Goal: Entertainment & Leisure: Consume media (video, audio)

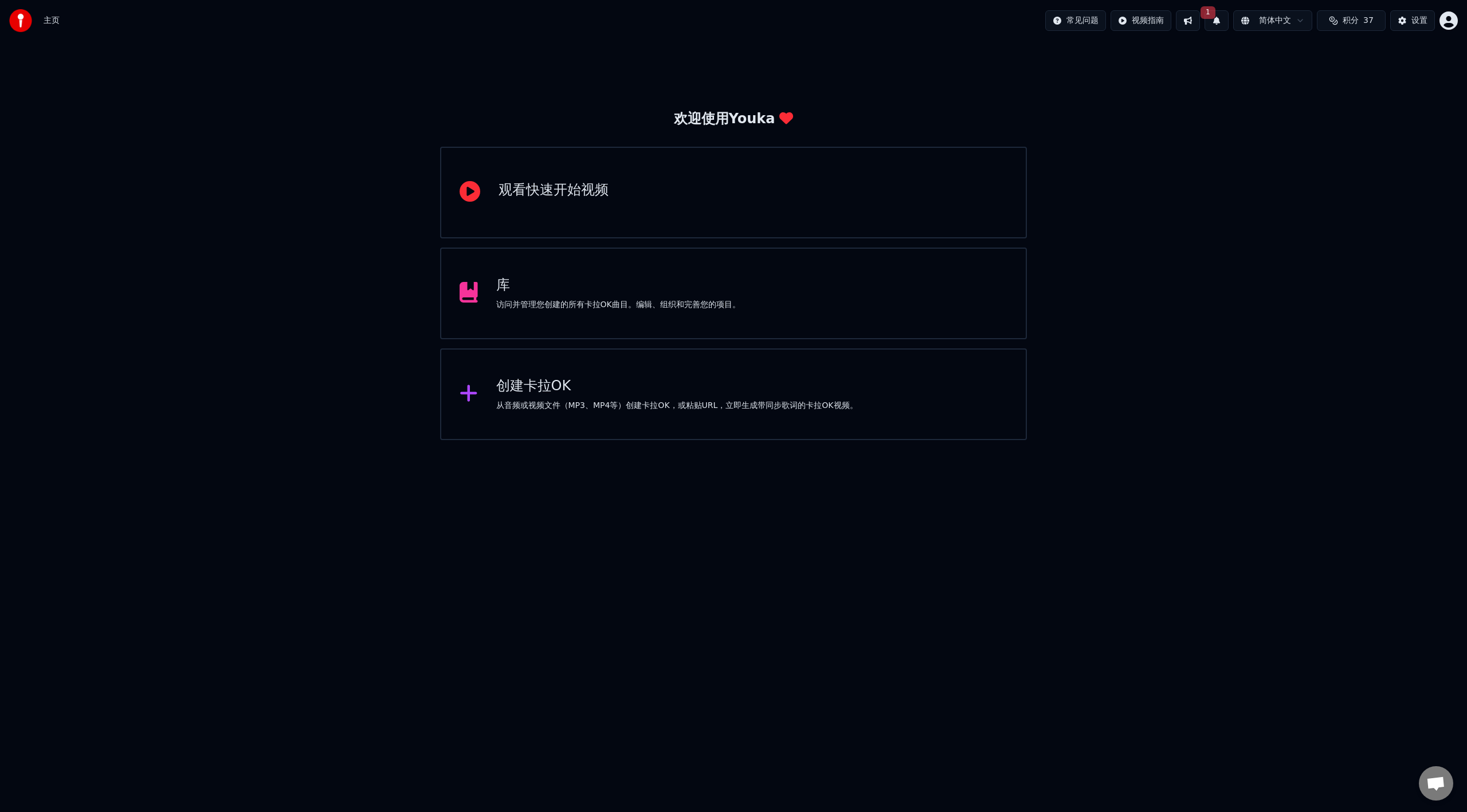
click at [765, 289] on div "库 访问并管理您创建的所有卡拉OK曲目。编辑、组织和完善您的项目。" at bounding box center [733, 293] width 587 height 91
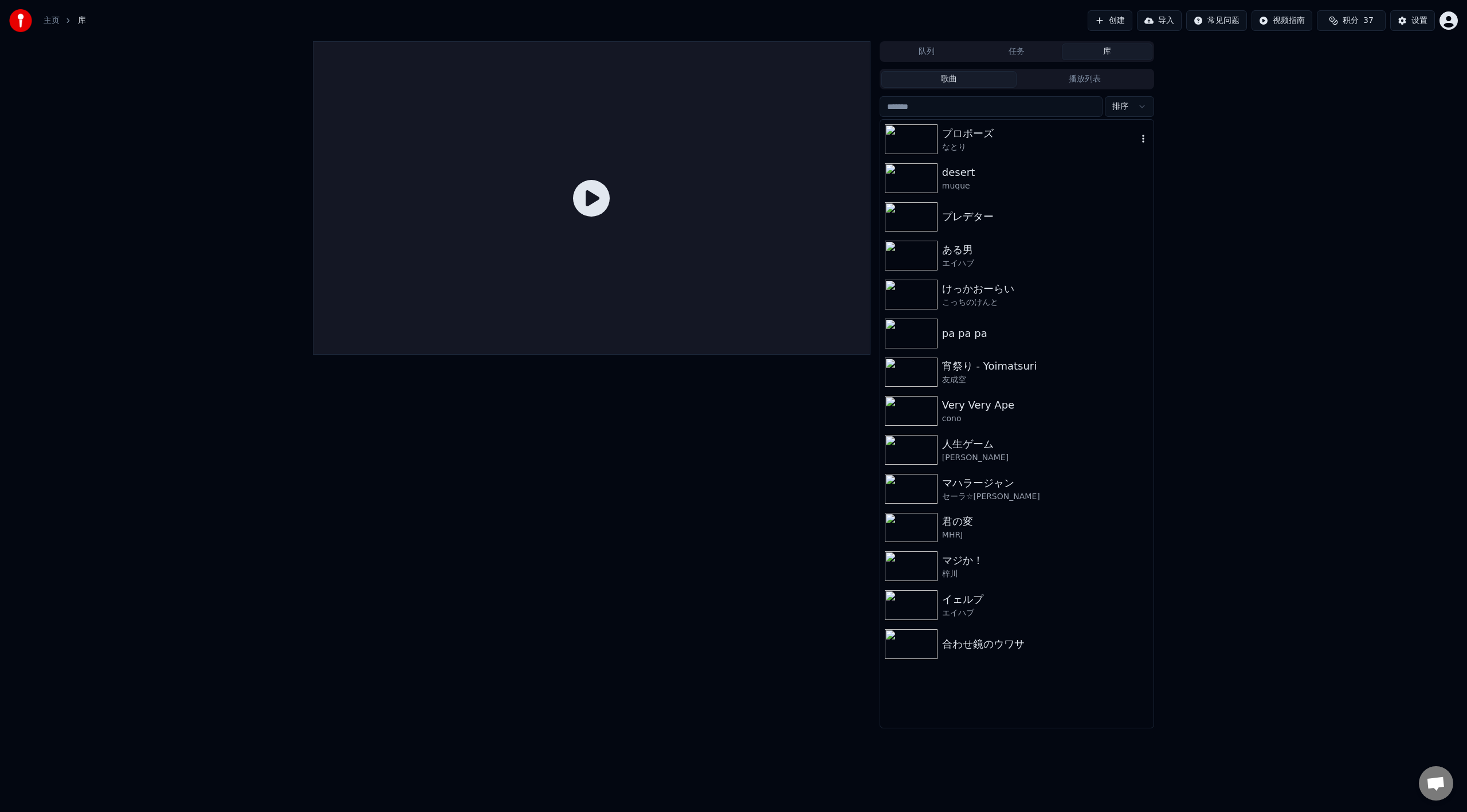
click at [1010, 128] on div "プロポーズ" at bounding box center [1039, 134] width 195 height 16
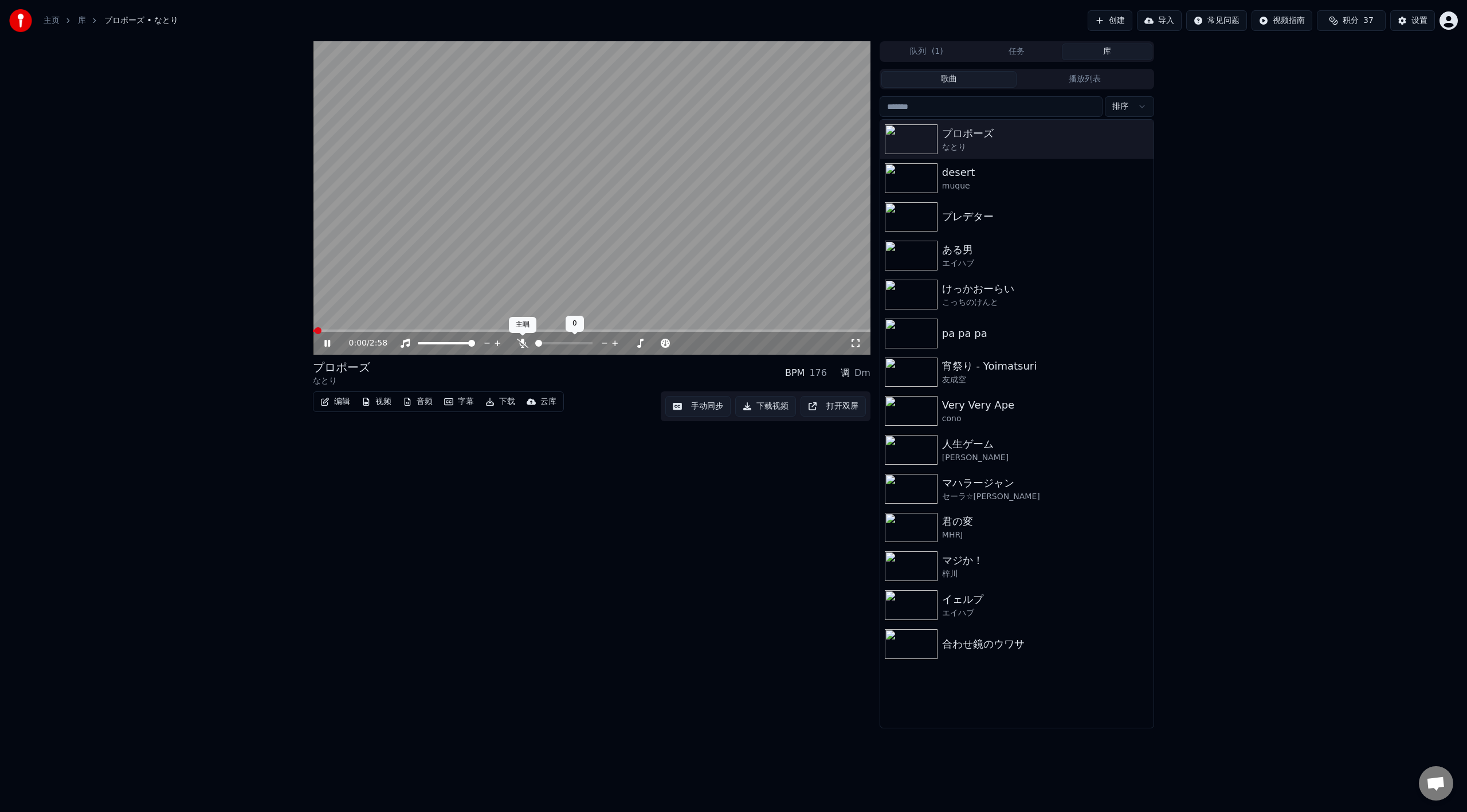
click at [527, 344] on icon at bounding box center [522, 343] width 11 height 9
click at [856, 340] on icon at bounding box center [856, 343] width 11 height 9
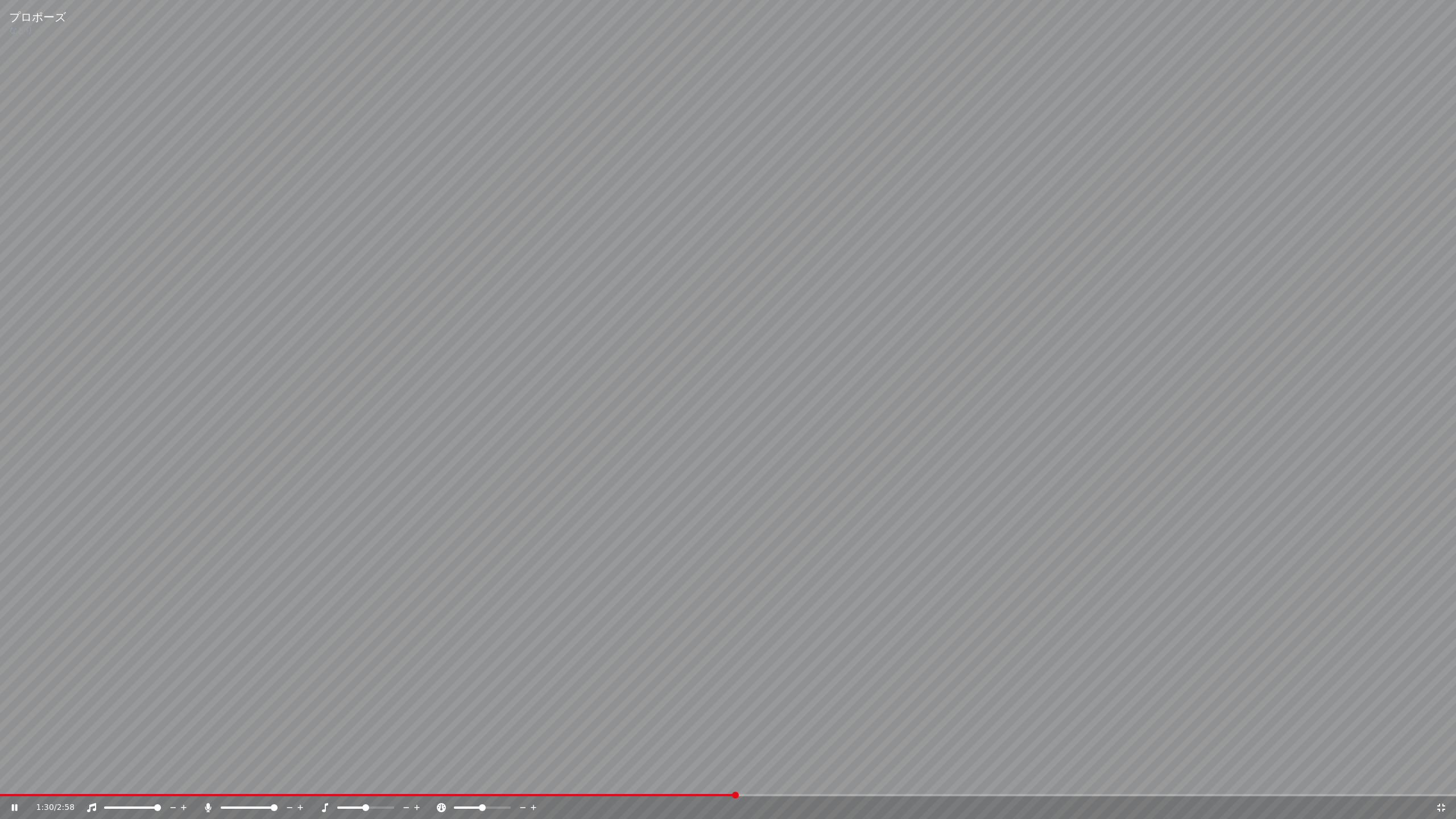
click at [1439, 805] on icon at bounding box center [1441, 808] width 8 height 8
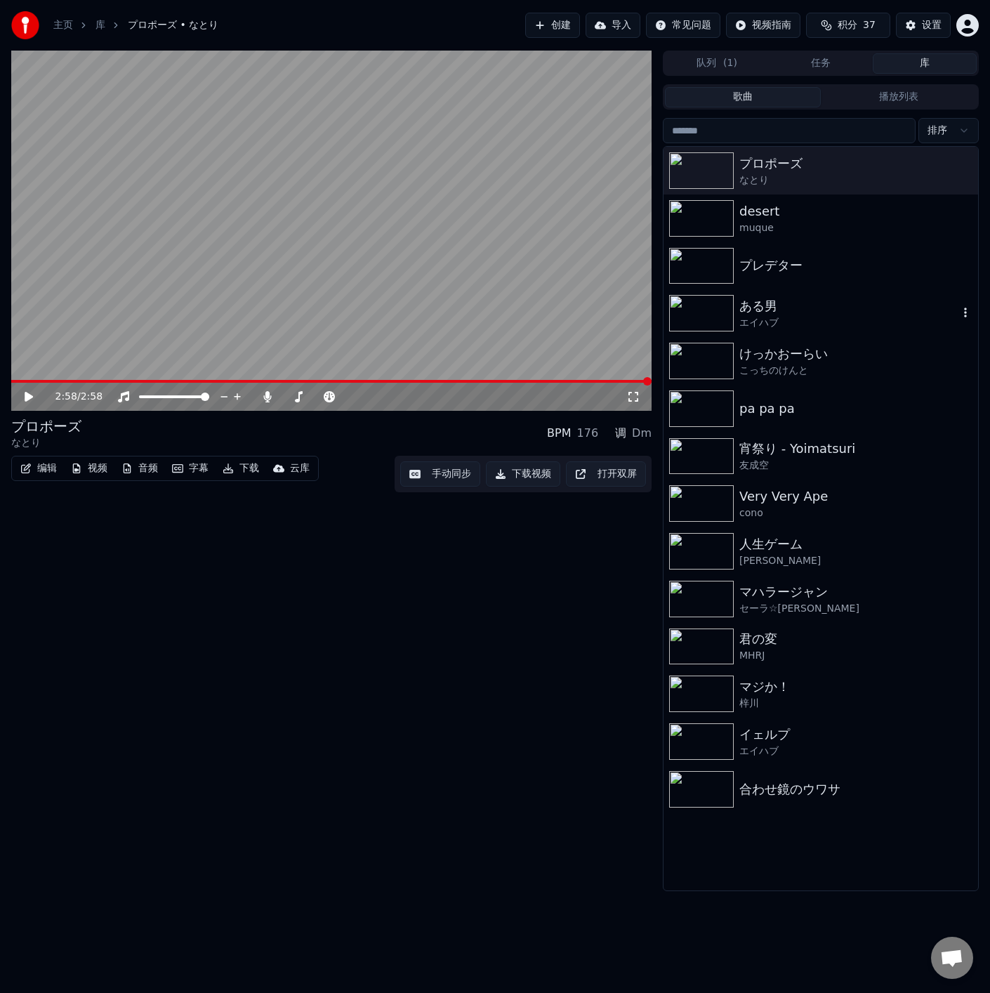
click at [775, 310] on div "ある男" at bounding box center [848, 306] width 219 height 20
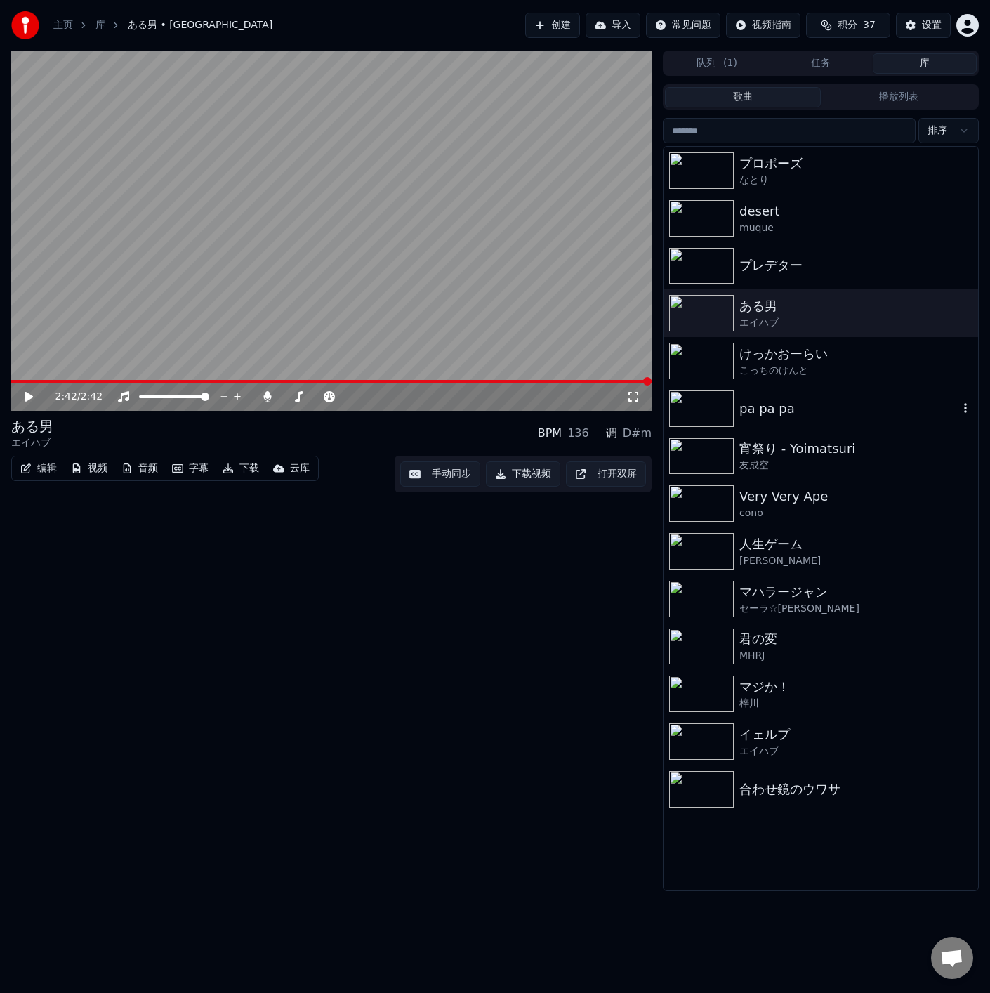
click at [760, 411] on div "pa pa pa" at bounding box center [848, 409] width 219 height 20
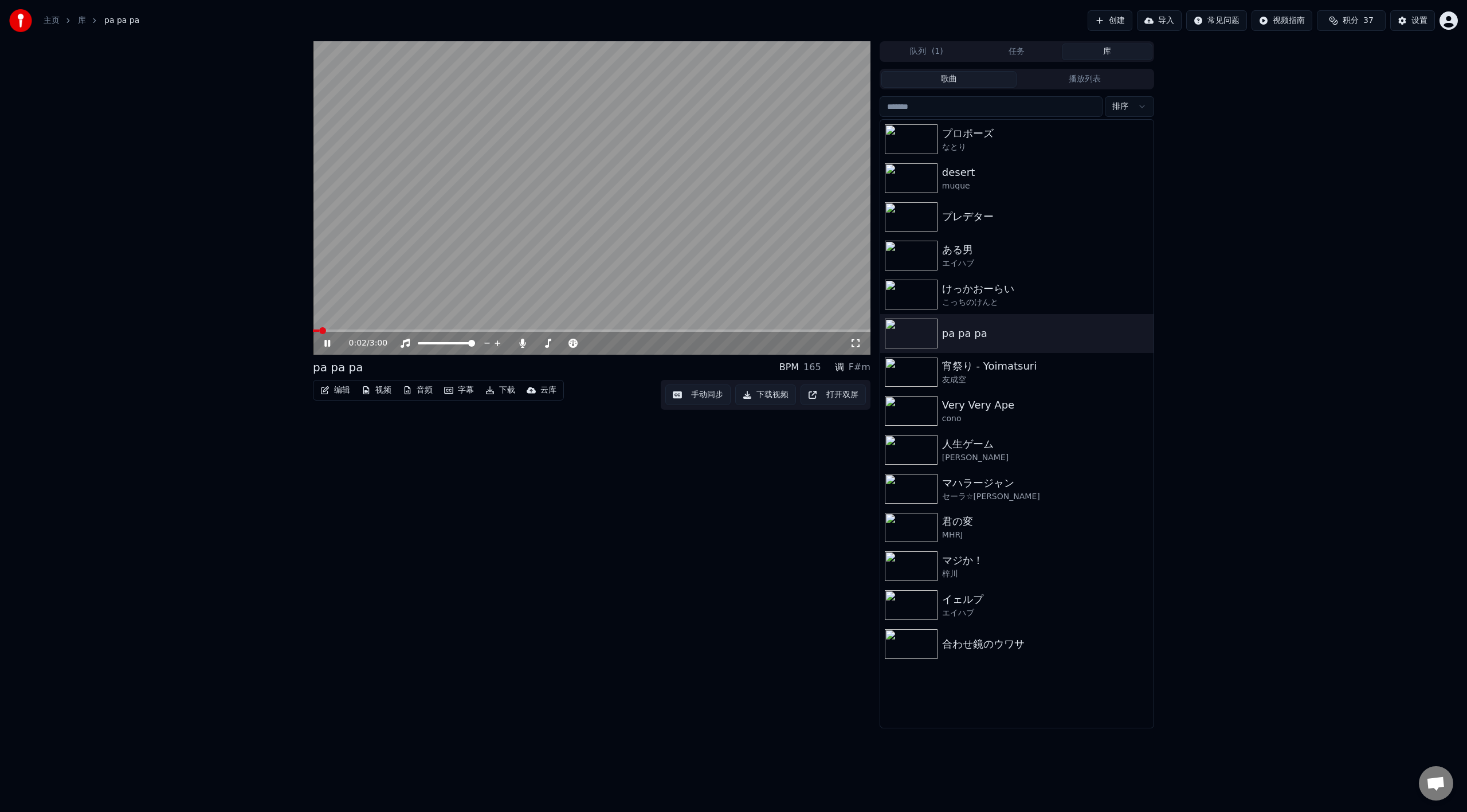
click at [856, 343] on icon at bounding box center [856, 343] width 11 height 9
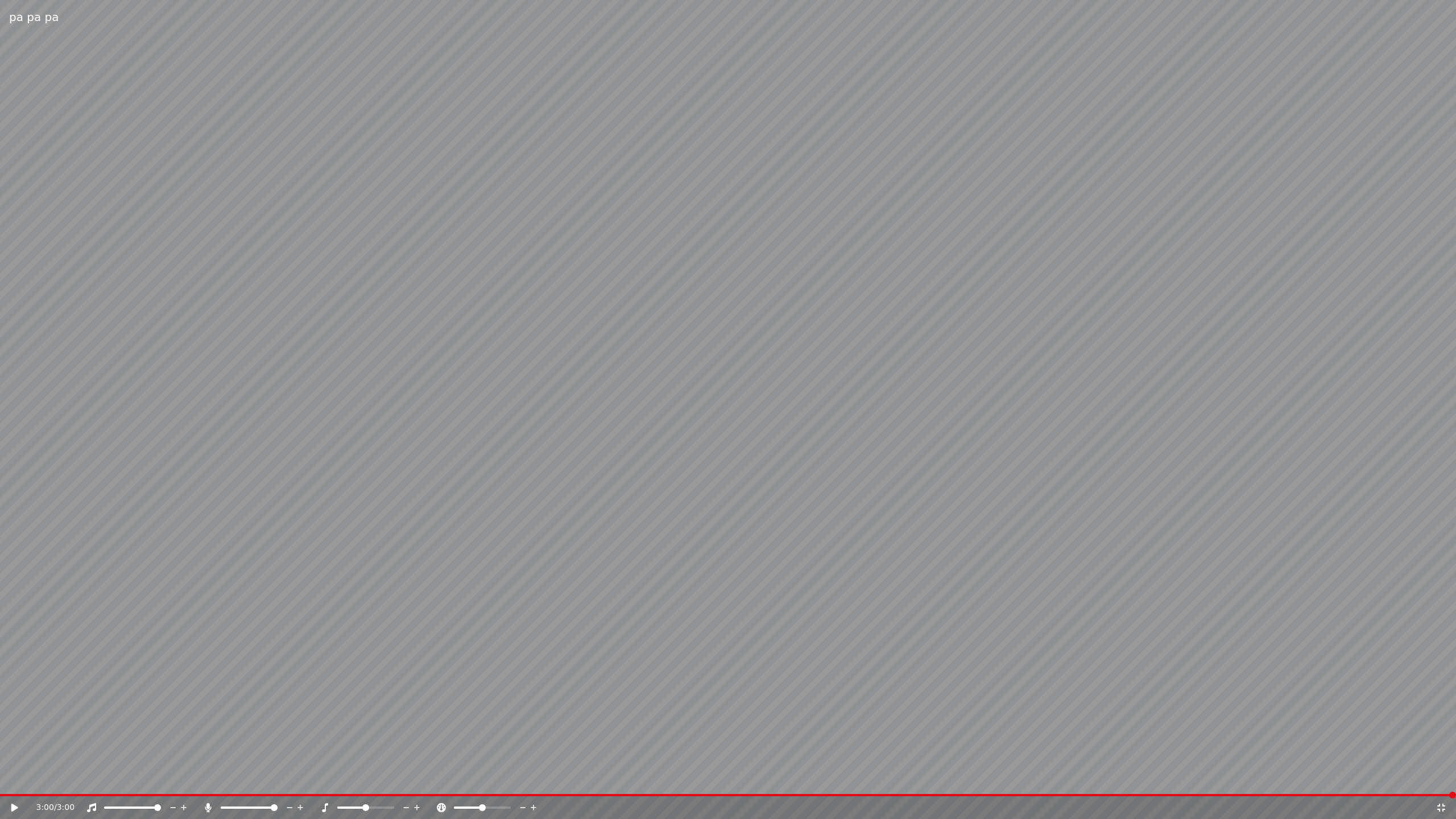
click at [1436, 805] on icon at bounding box center [1441, 807] width 11 height 9
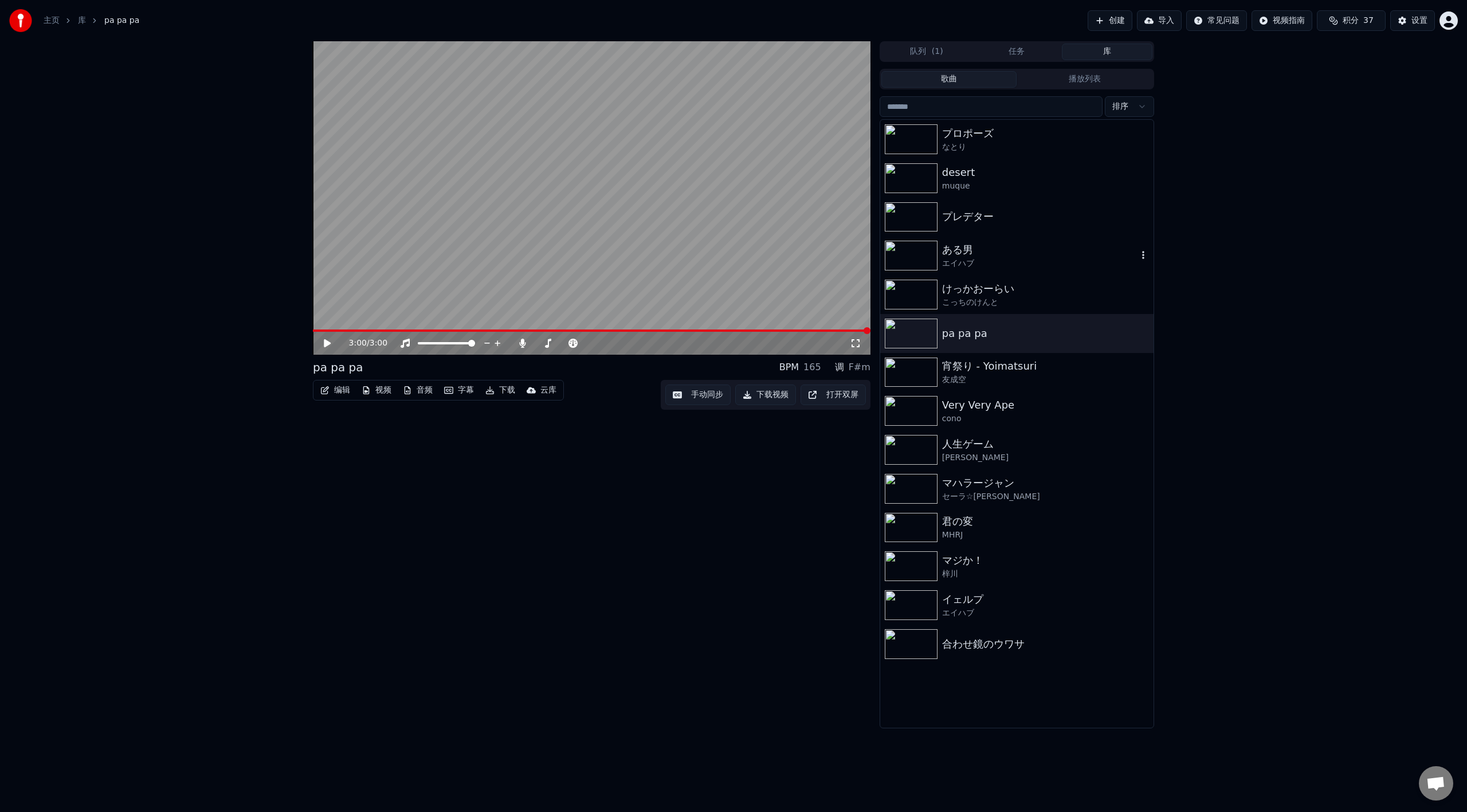
click at [975, 250] on div "ある男" at bounding box center [1039, 250] width 195 height 16
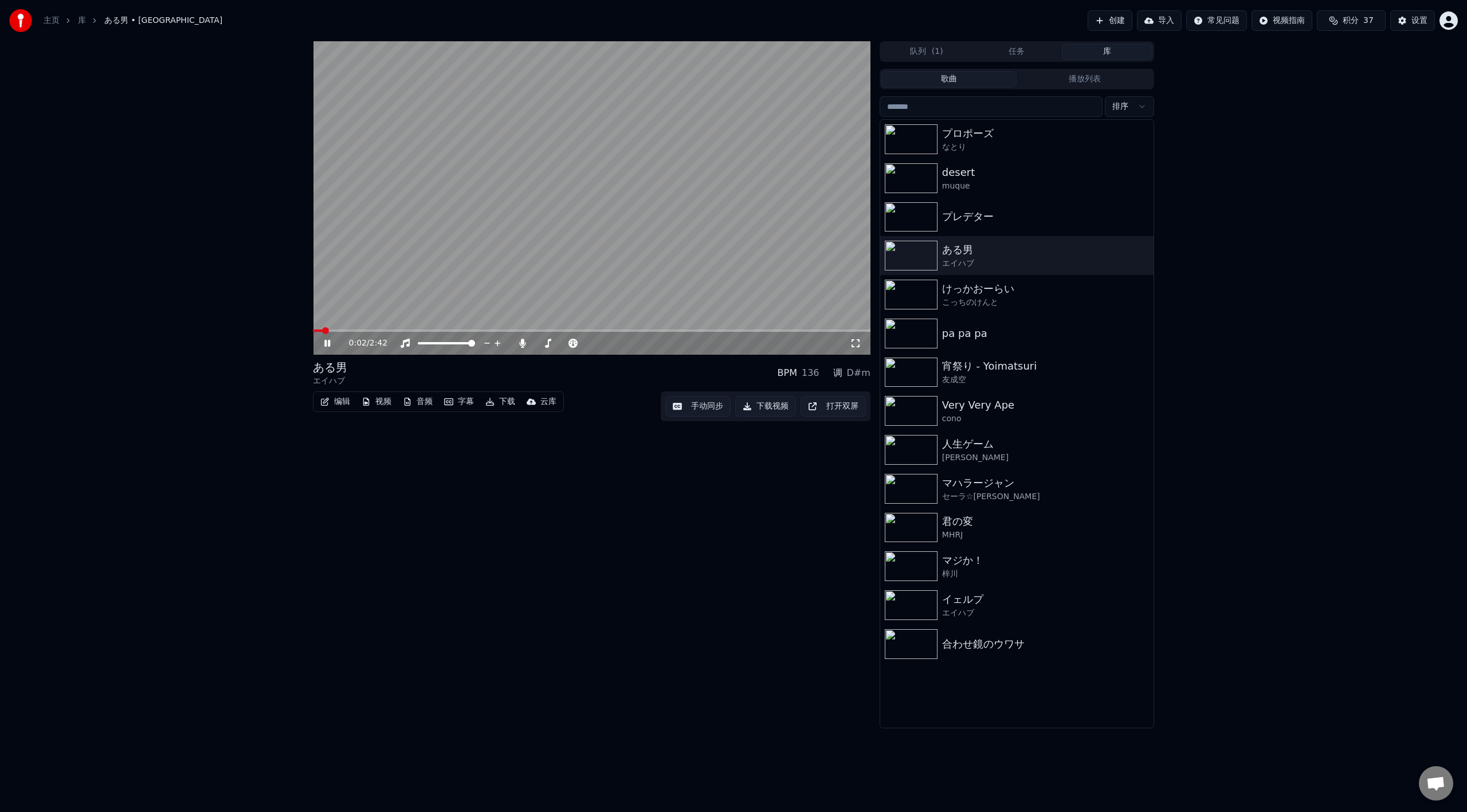
click at [859, 342] on icon at bounding box center [856, 343] width 11 height 9
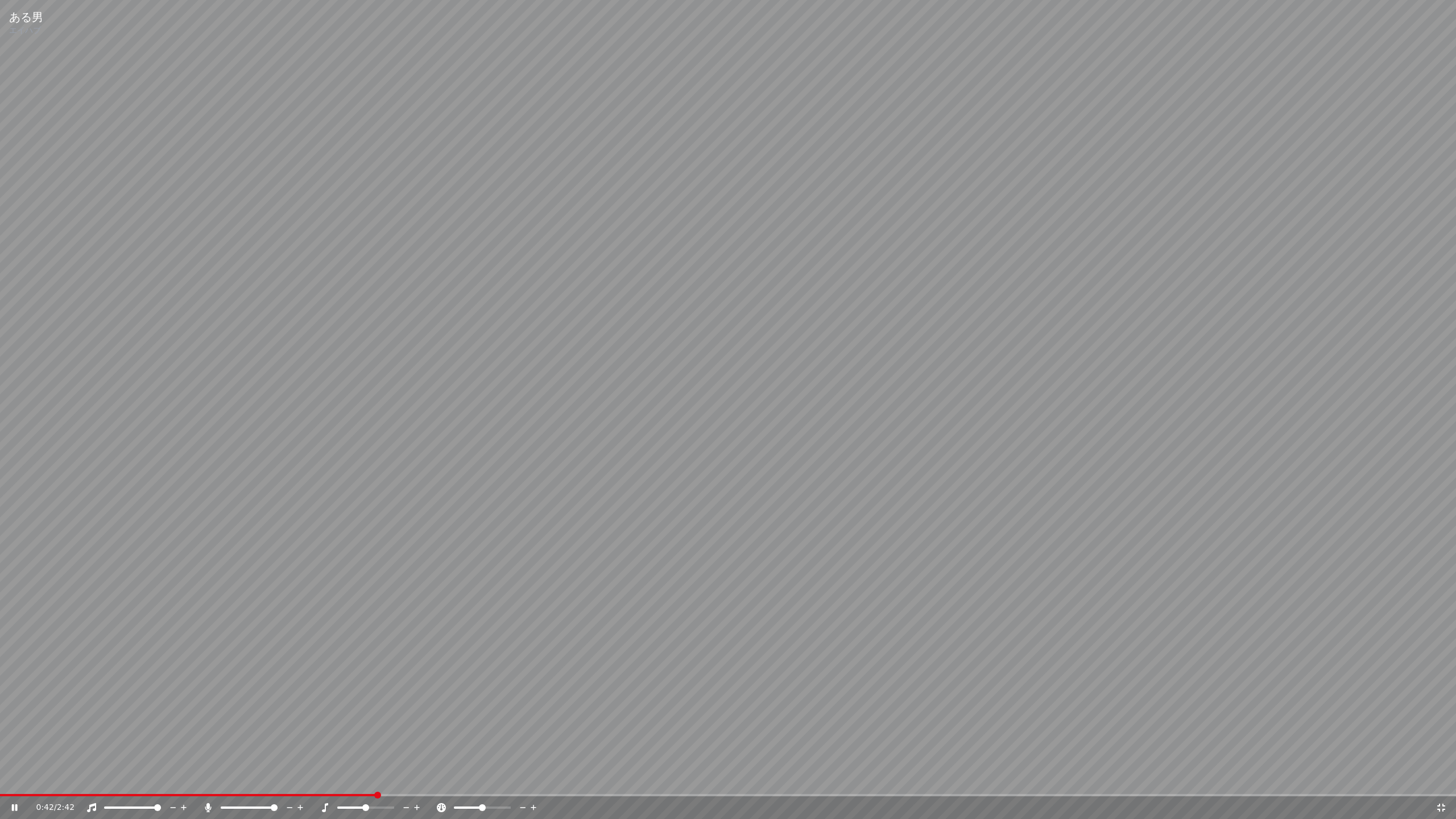
click at [1439, 805] on icon at bounding box center [1441, 808] width 8 height 8
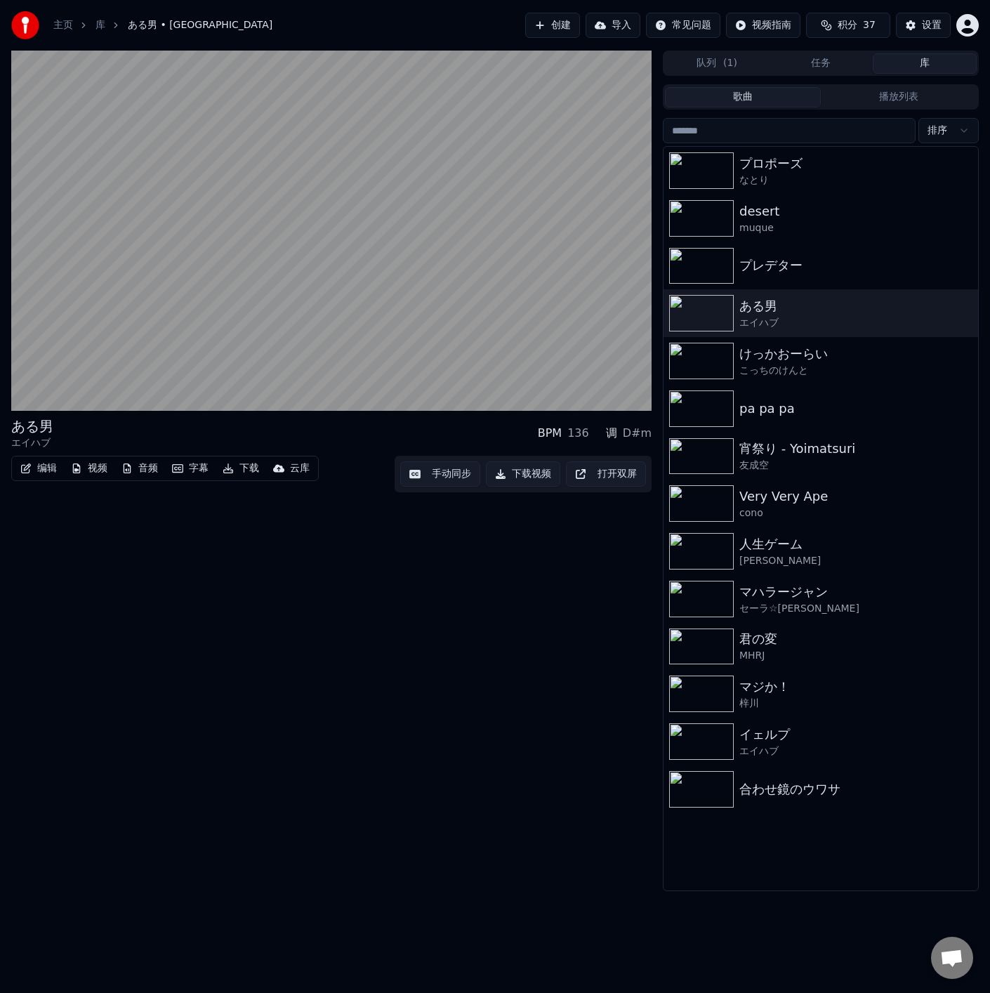
click at [331, 619] on div "ある男 エイハブ BPM 136 调 D#m 编辑 视频 音频 字幕 下载 云库 手动同步 下载视频 打开双屏" at bounding box center [331, 471] width 640 height 840
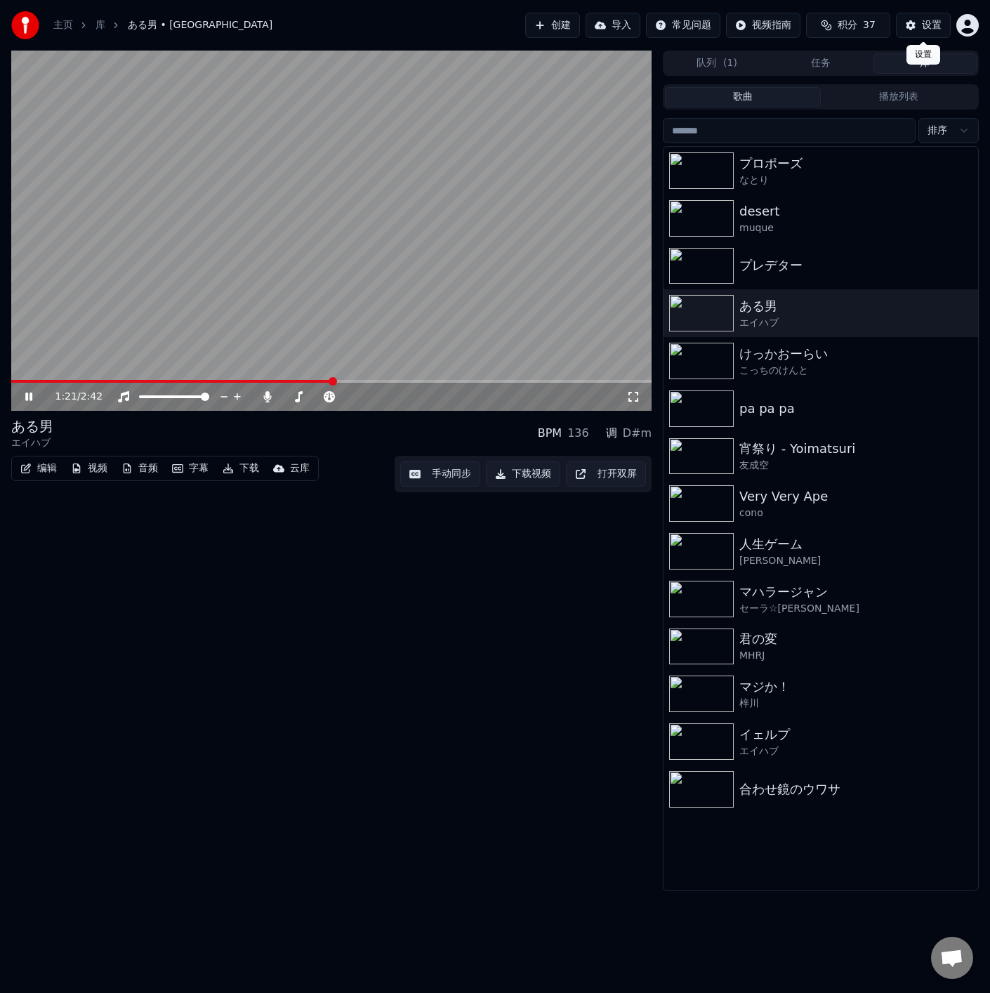
click at [972, 34] on html "主页 库 ある男 • エイハブ 创建 导入 常见问题 视频指南 积分 37 设置 1:21 / 2:42 ある男 エイハブ BPM 136 调 D#m 编辑 …" at bounding box center [495, 496] width 990 height 993
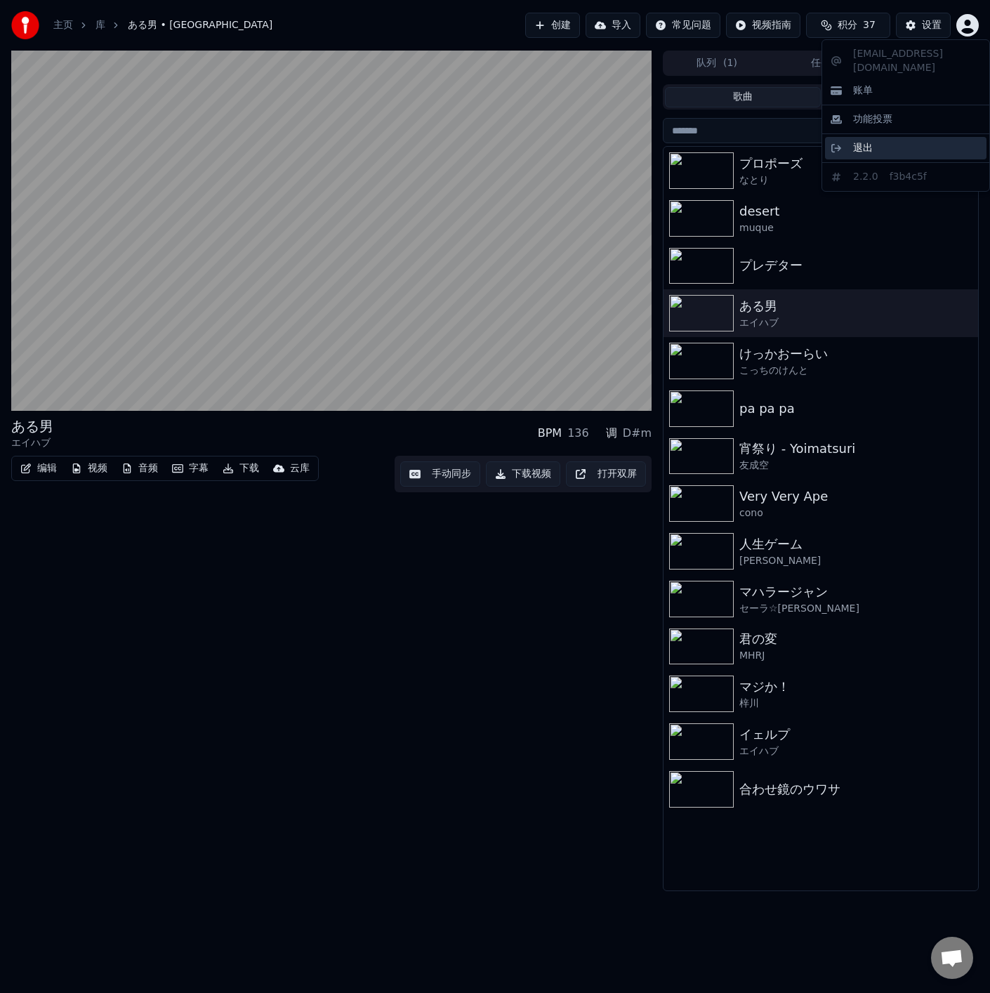
click at [904, 137] on div "退出" at bounding box center [905, 148] width 161 height 22
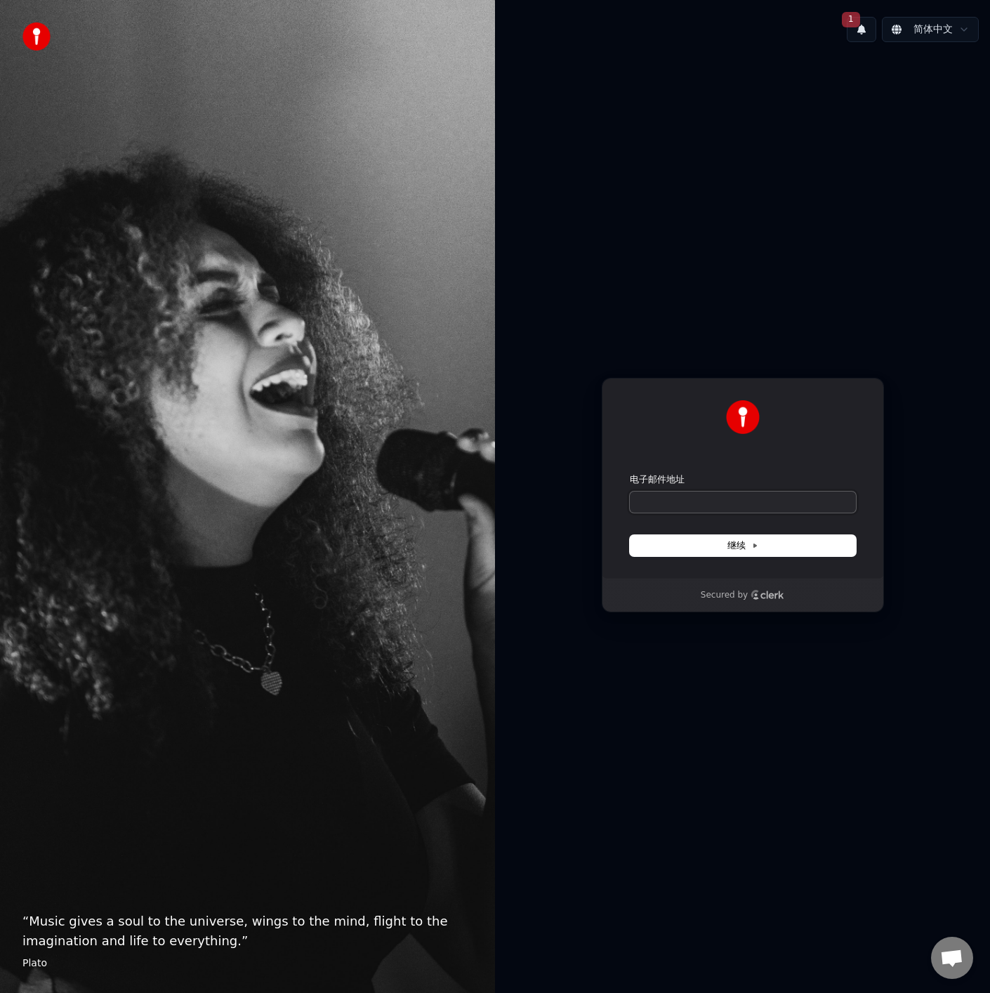
click at [719, 508] on input "电子邮件地址" at bounding box center [743, 502] width 226 height 21
paste input "**********"
click at [745, 545] on span "继续" at bounding box center [742, 545] width 31 height 13
type input "**********"
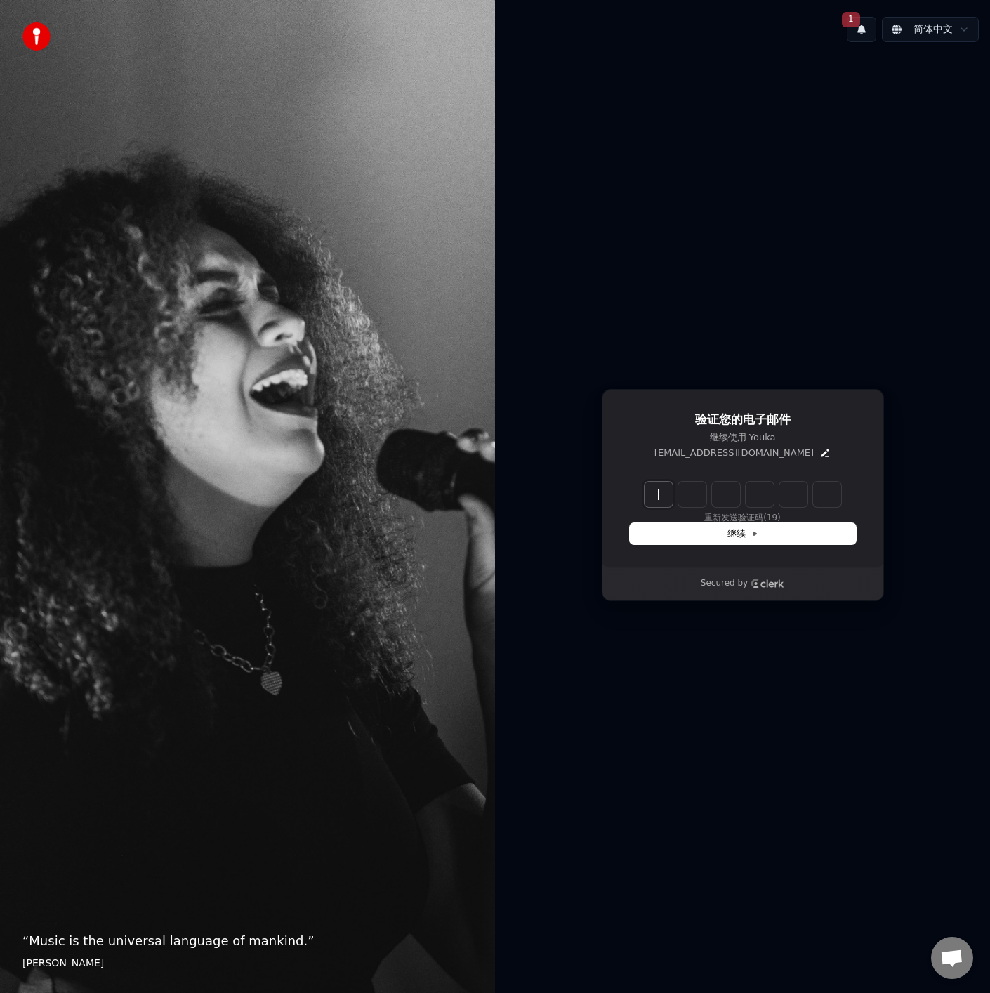
drag, startPoint x: 651, startPoint y: 499, endPoint x: 675, endPoint y: 494, distance: 24.9
click at [652, 499] on input "Enter verification code" at bounding box center [757, 494] width 225 height 25
paste input "******"
type input "******"
